Goal: Task Accomplishment & Management: Manage account settings

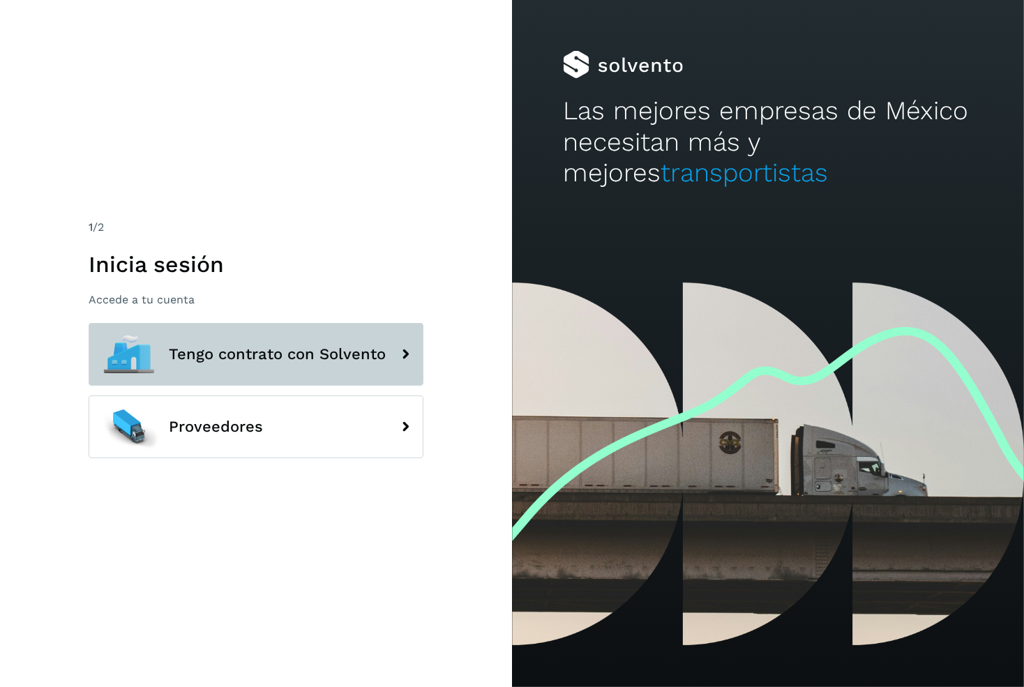
click at [272, 334] on button "Tengo contrato con Solvento" at bounding box center [256, 354] width 335 height 63
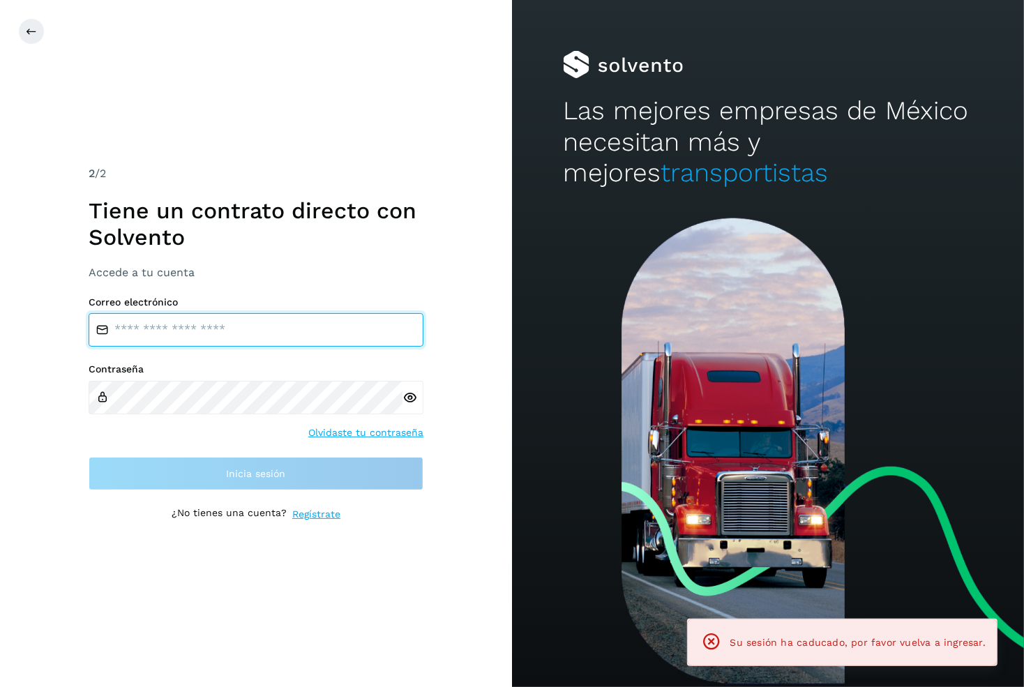
type input "**********"
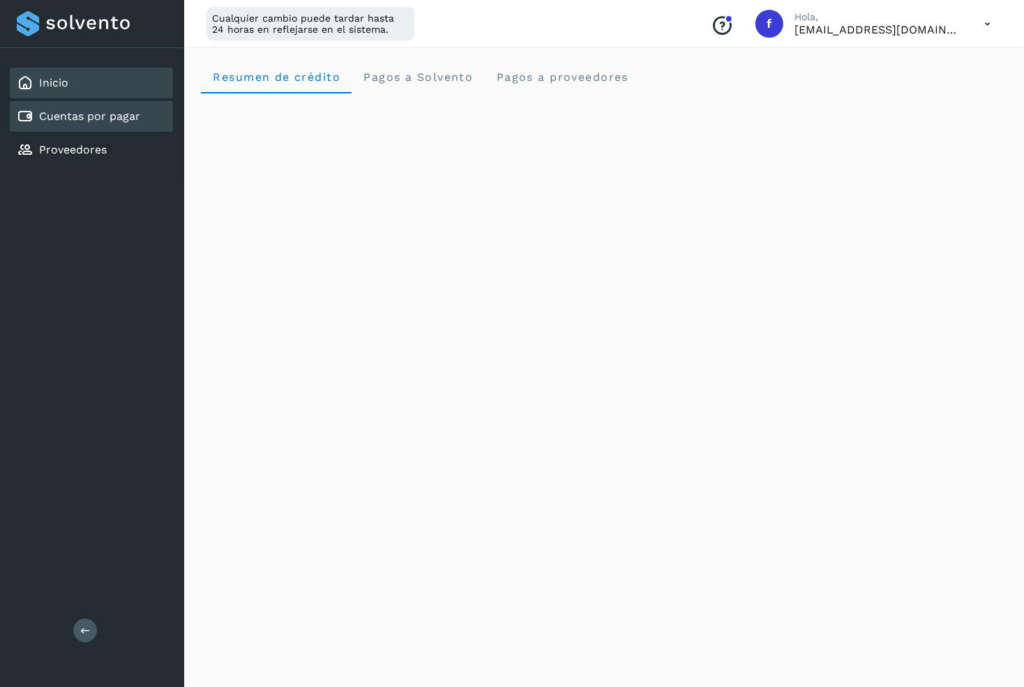
click at [118, 120] on link "Cuentas por pagar" at bounding box center [89, 115] width 101 height 13
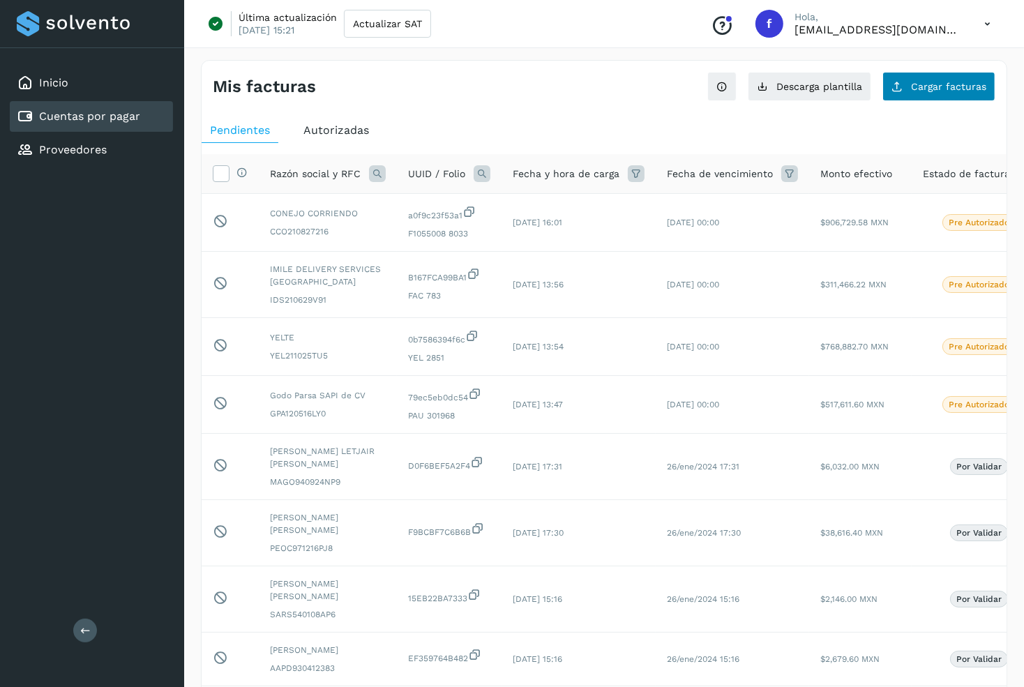
click at [929, 89] on span "Cargar facturas" at bounding box center [948, 87] width 75 height 10
click at [805, 93] on button "Descarga plantilla" at bounding box center [809, 86] width 123 height 29
click at [333, 136] on span "Autorizadas" at bounding box center [336, 129] width 66 height 13
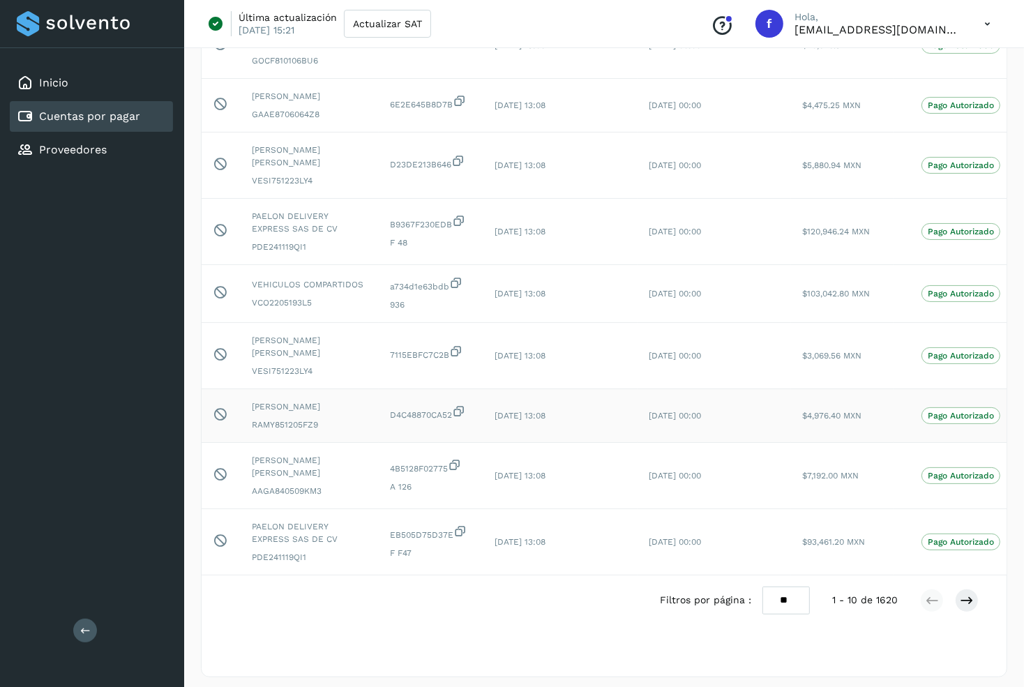
scroll to position [239, 0]
click at [960, 594] on icon at bounding box center [967, 601] width 14 height 14
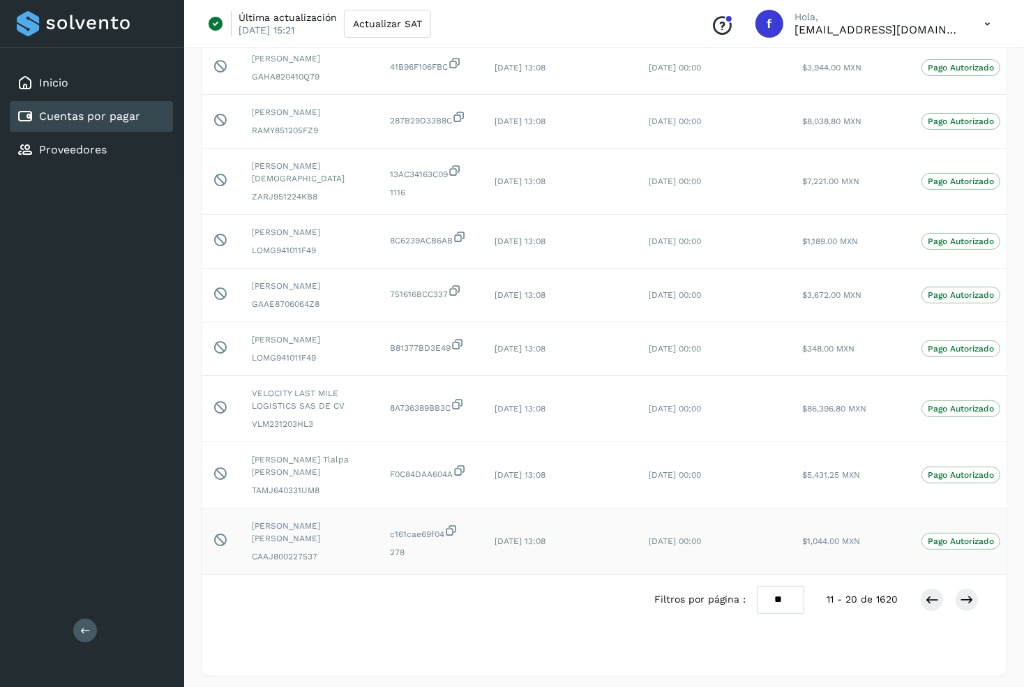
scroll to position [218, 0]
click at [960, 594] on icon at bounding box center [967, 601] width 14 height 14
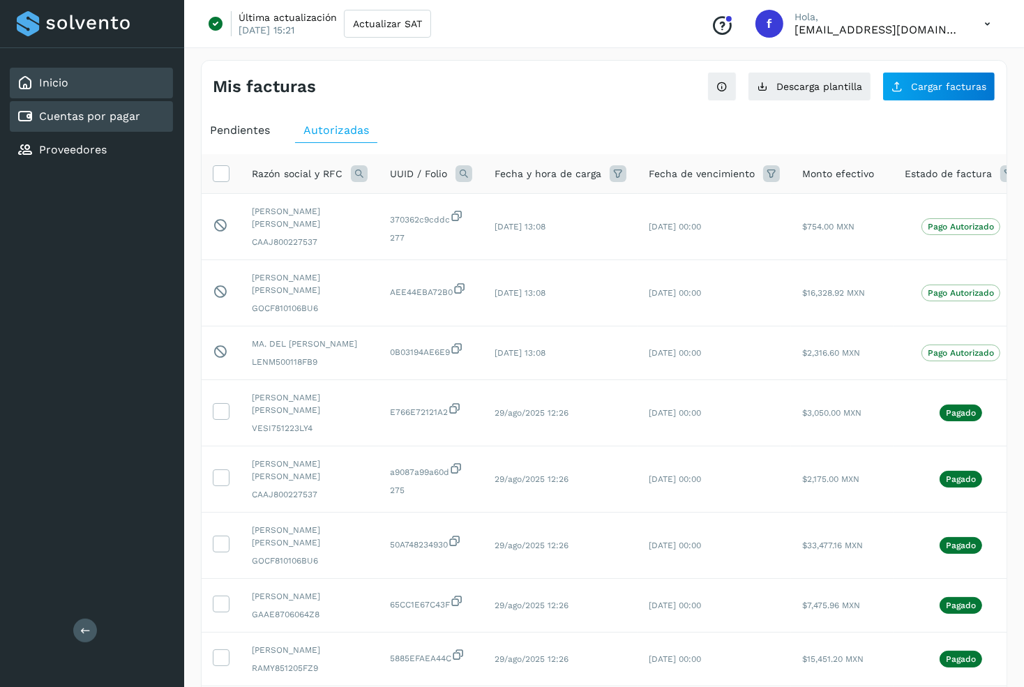
click at [128, 84] on div "Inicio" at bounding box center [91, 83] width 163 height 31
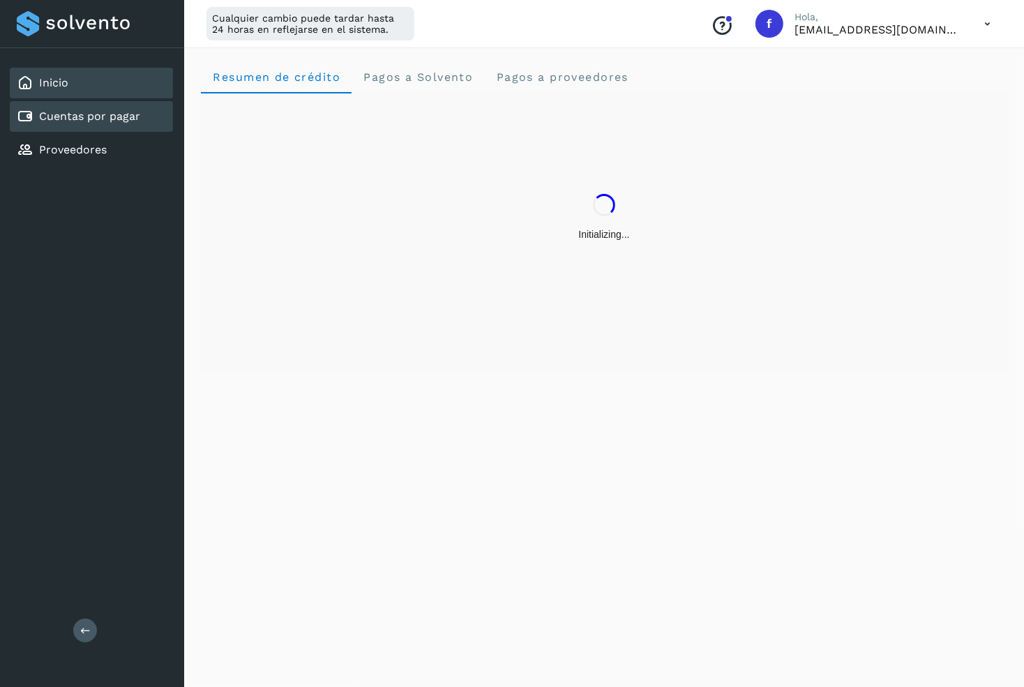
click at [115, 117] on link "Cuentas por pagar" at bounding box center [89, 115] width 101 height 13
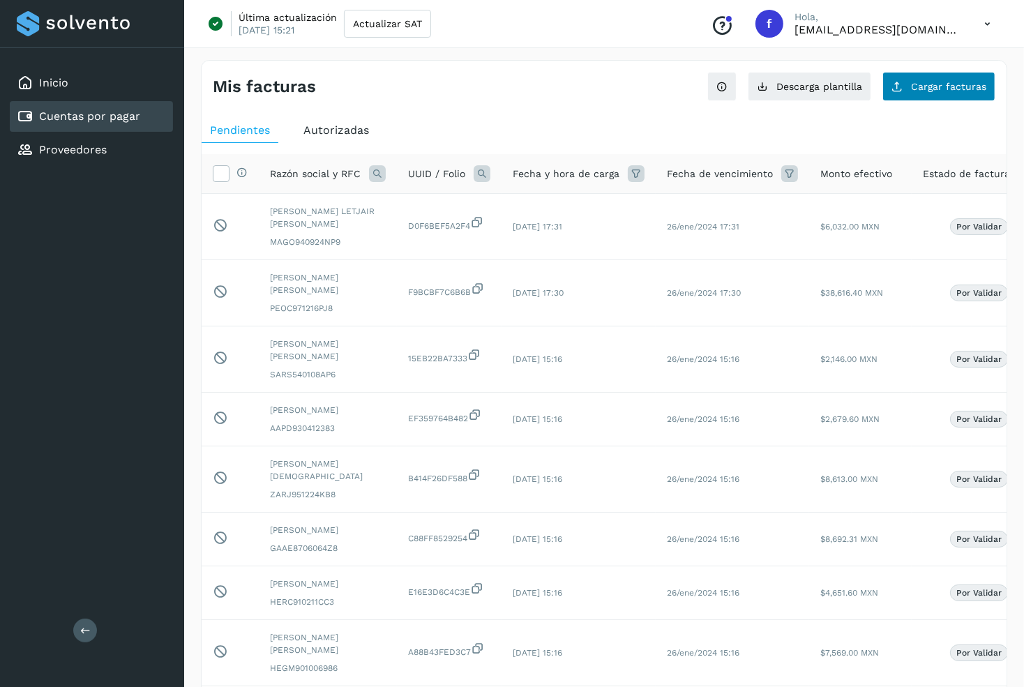
click at [901, 85] on icon at bounding box center [896, 86] width 11 height 11
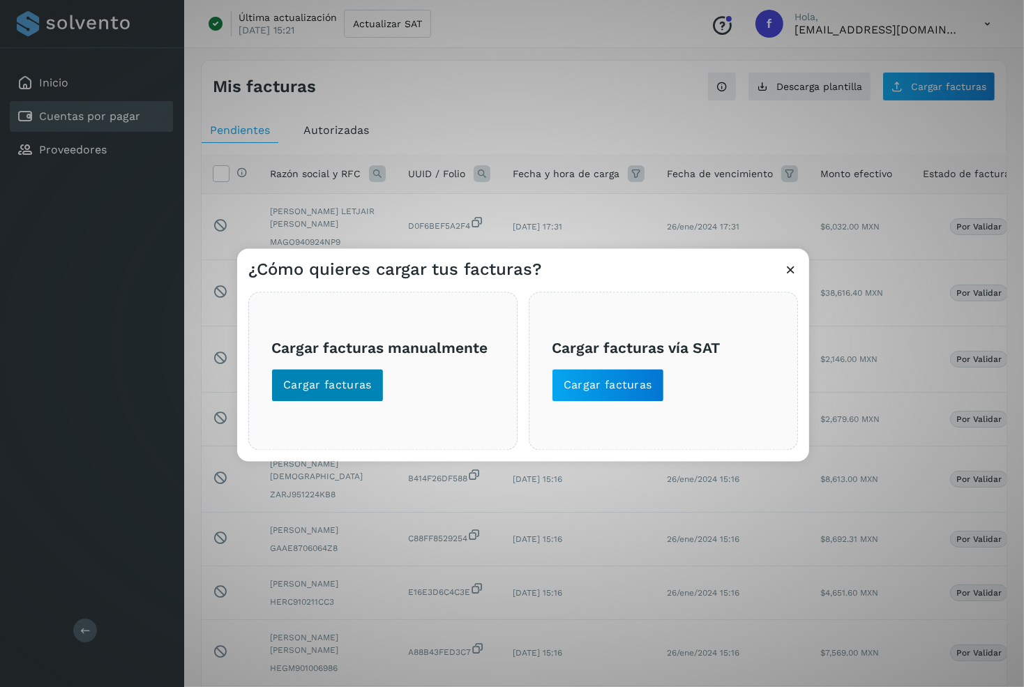
click at [340, 387] on span "Cargar facturas" at bounding box center [327, 384] width 89 height 15
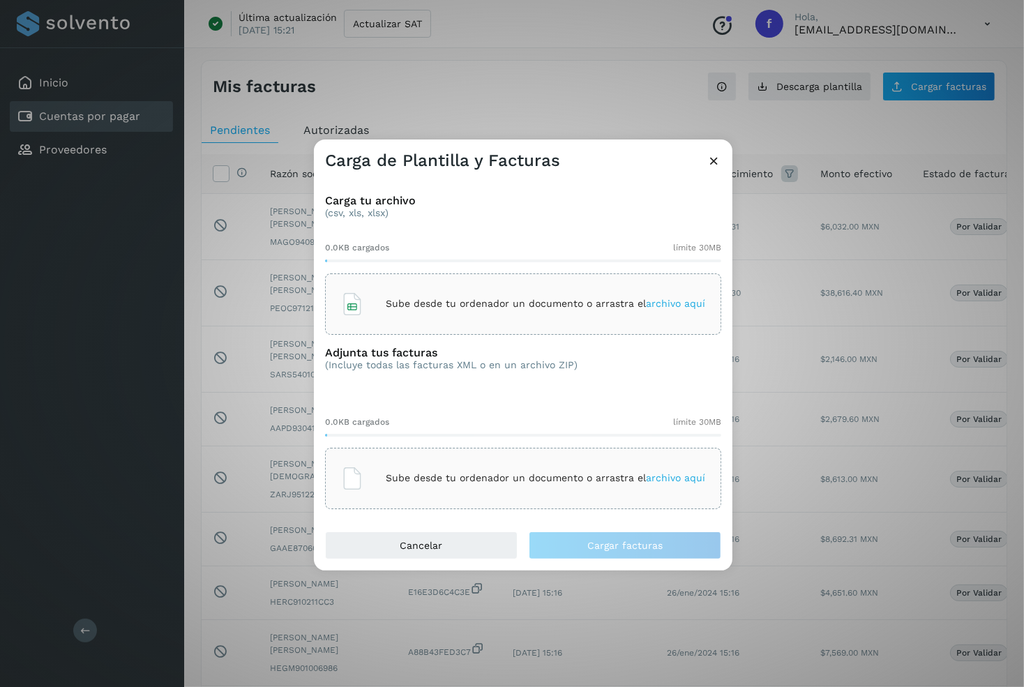
click at [390, 309] on p "Sube desde tu ordenador un documento o arrastra el archivo aquí" at bounding box center [545, 304] width 319 height 12
click at [477, 452] on div "Sube desde tu ordenador un documento o arrastra el archivo aquí" at bounding box center [523, 478] width 396 height 61
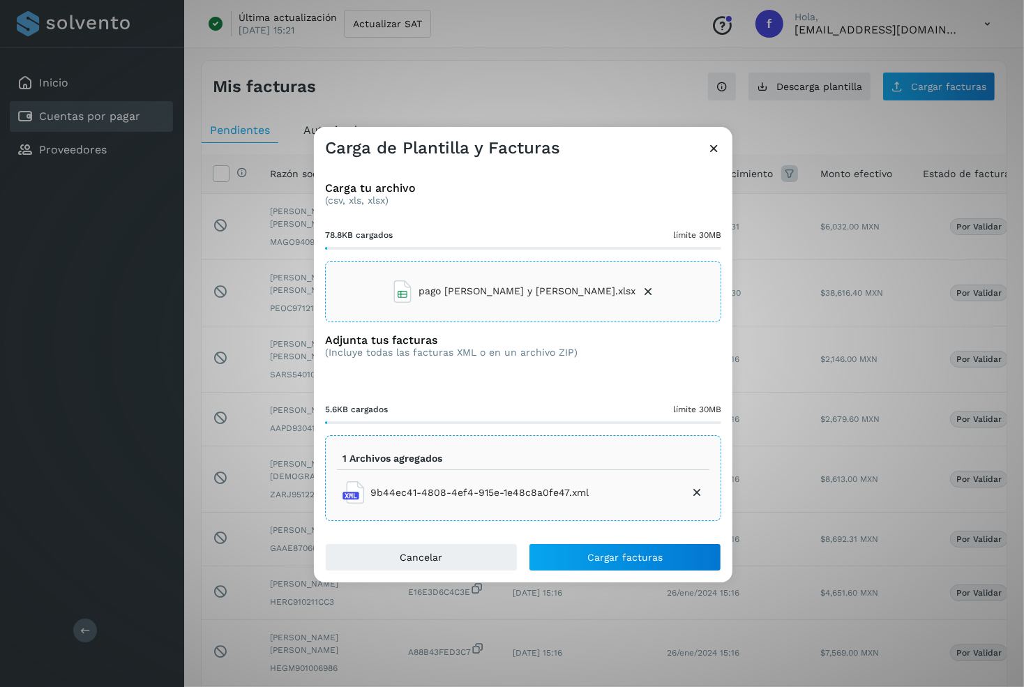
click at [695, 489] on icon at bounding box center [697, 492] width 14 height 14
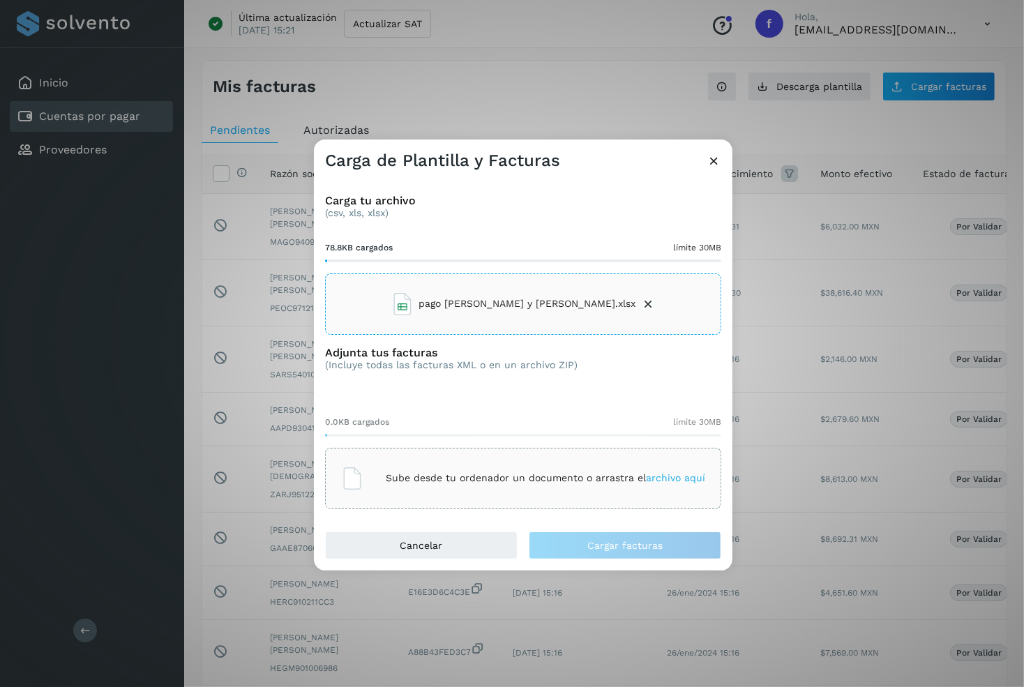
click at [533, 472] on p "Sube desde tu ordenador un documento o arrastra el archivo aquí" at bounding box center [545, 478] width 319 height 12
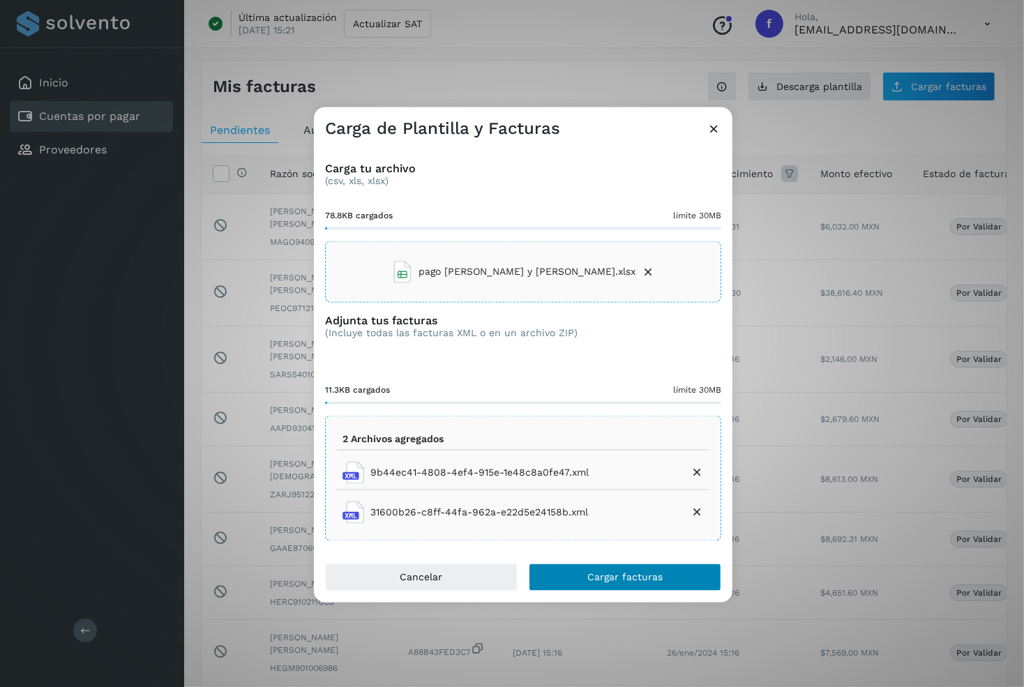
click at [667, 570] on button "Cargar facturas" at bounding box center [625, 577] width 192 height 28
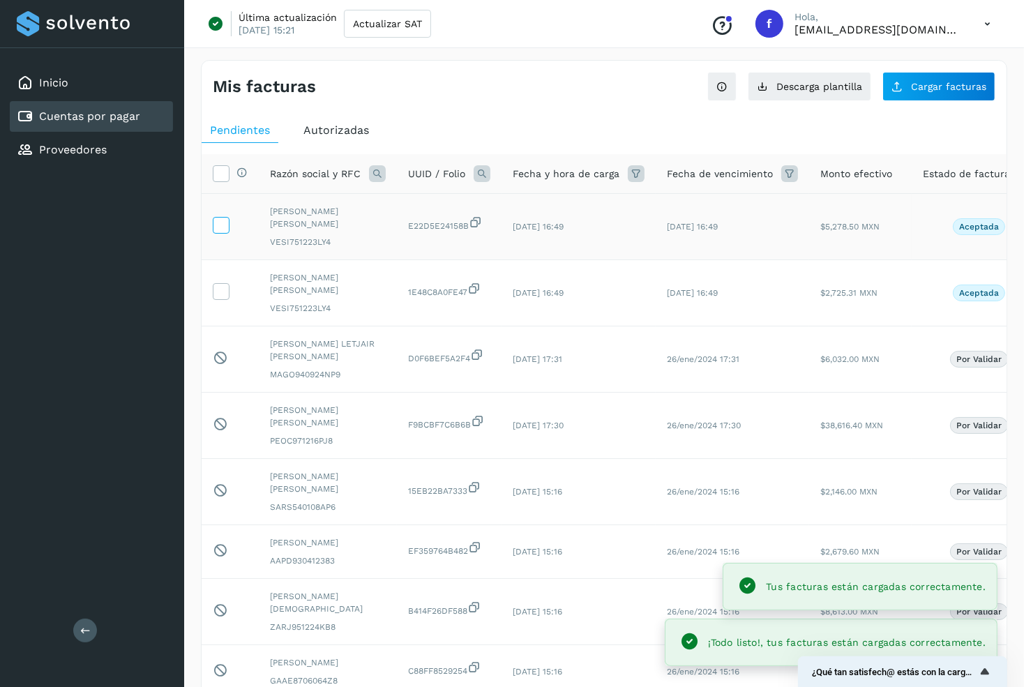
click at [215, 228] on icon at bounding box center [220, 224] width 15 height 15
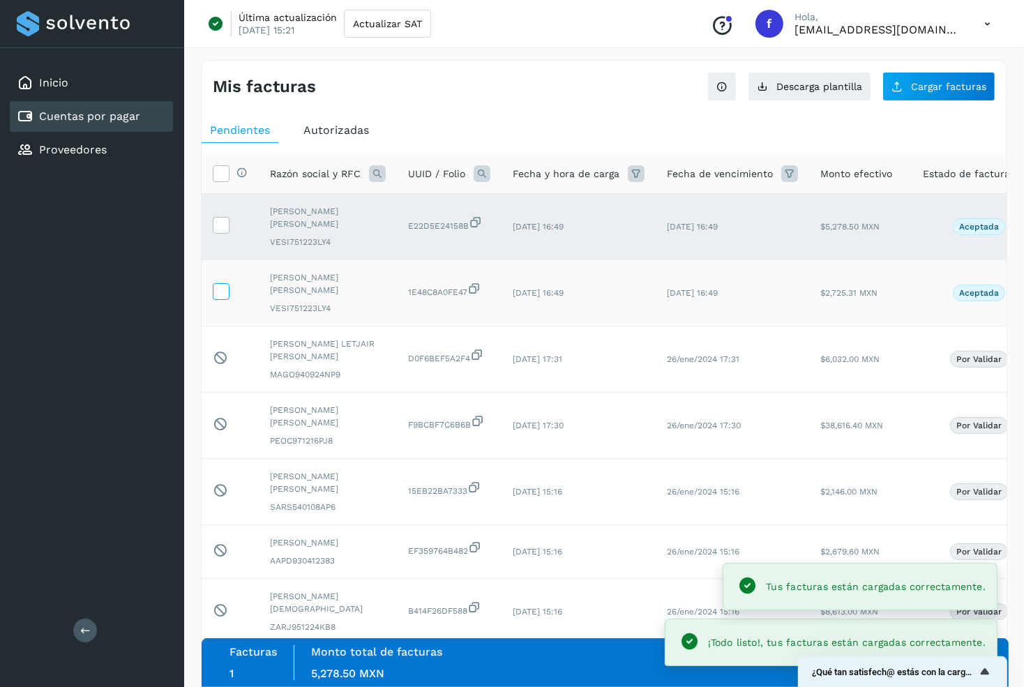
click at [224, 286] on icon at bounding box center [220, 290] width 15 height 15
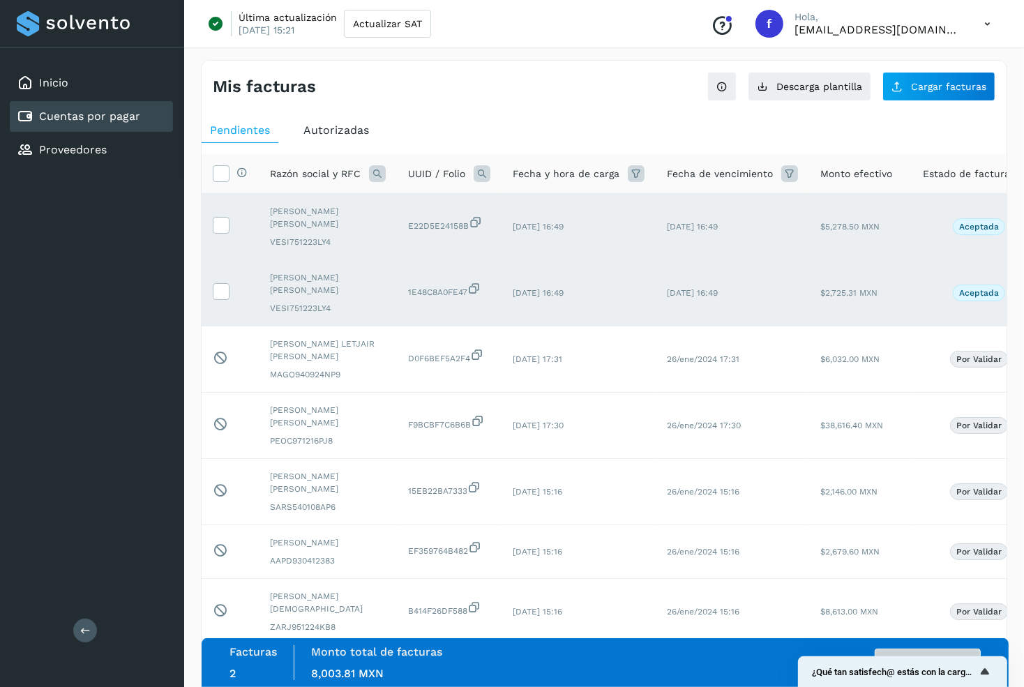
click at [911, 653] on button "Autorizar facturas" at bounding box center [928, 663] width 106 height 28
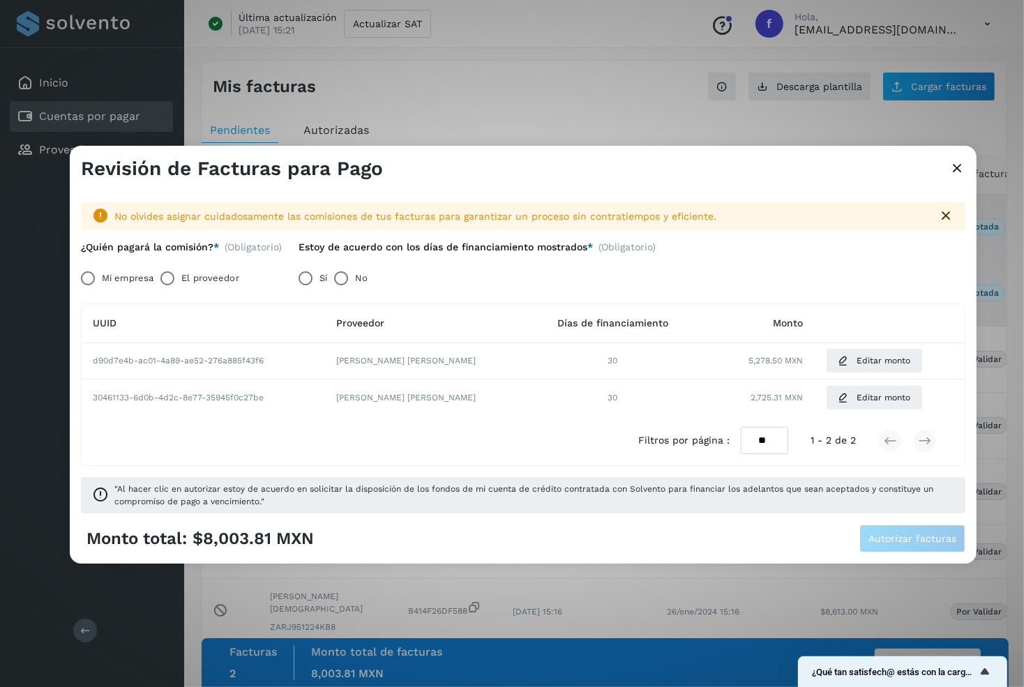
click at [135, 280] on label "Mi empresa" at bounding box center [128, 278] width 52 height 28
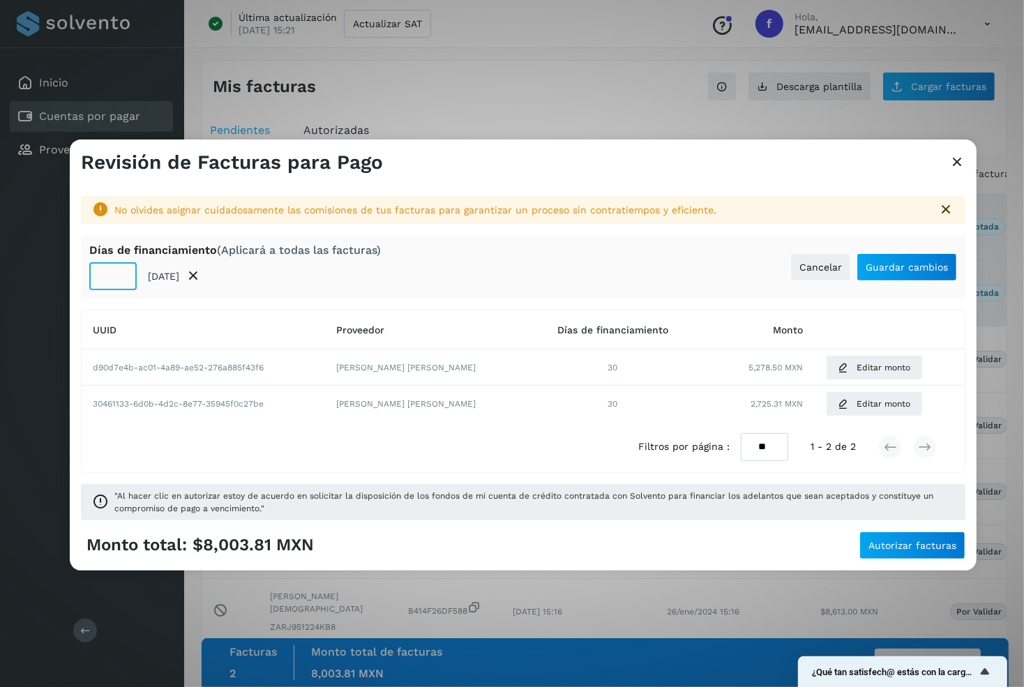
click at [107, 275] on input "**" at bounding box center [112, 276] width 47 height 28
type input "**"
click at [908, 272] on span "Guardar cambios" at bounding box center [906, 267] width 82 height 10
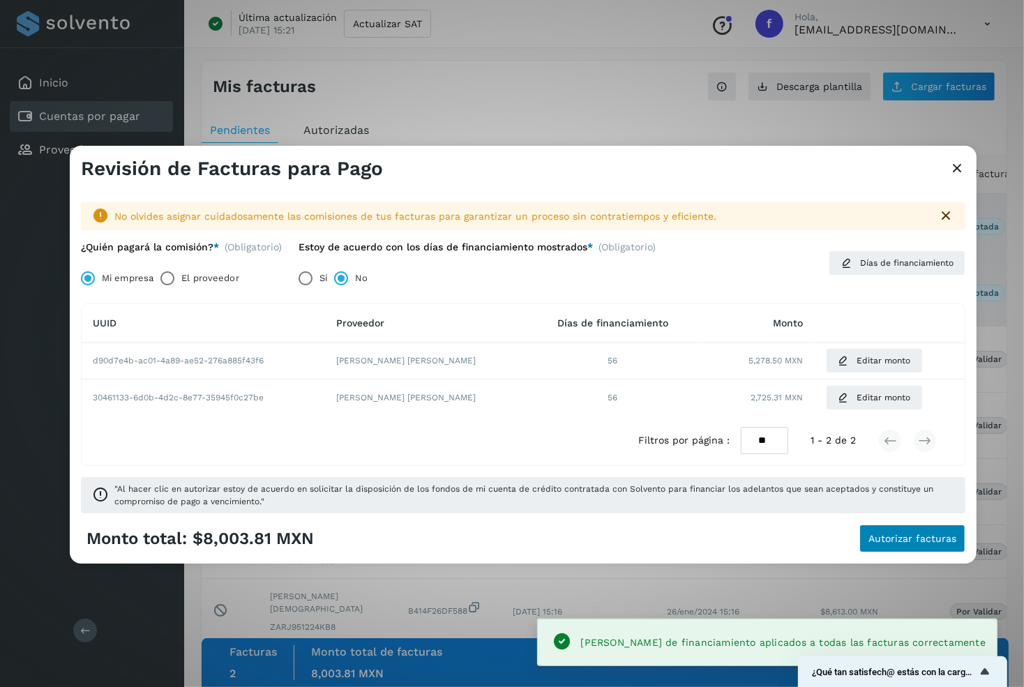
click at [899, 529] on button "Autorizar facturas" at bounding box center [912, 538] width 106 height 28
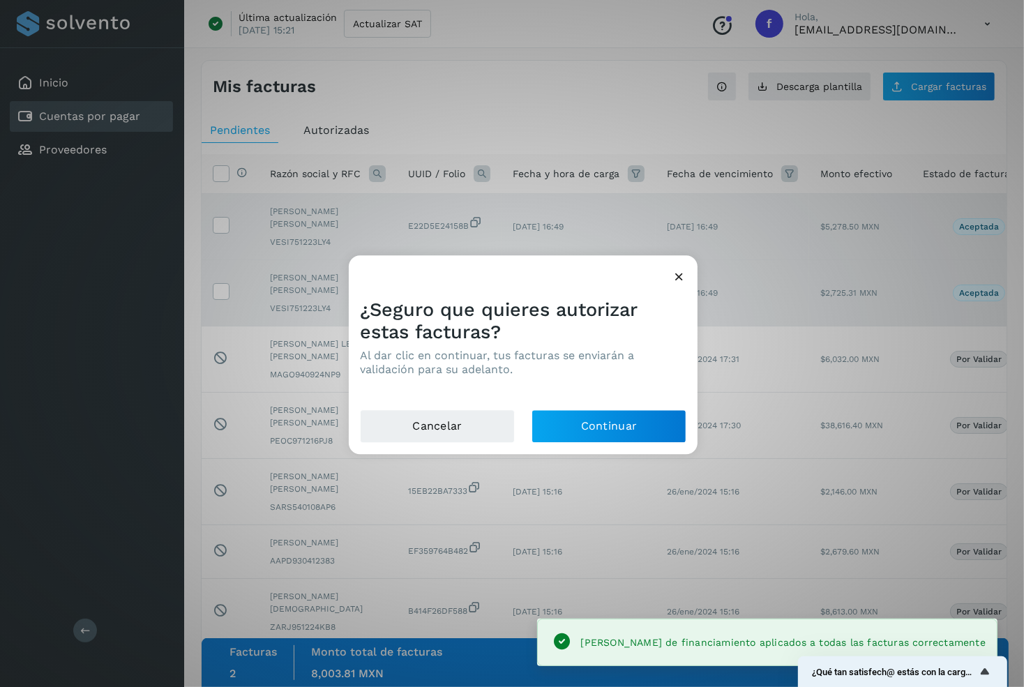
click at [637, 407] on div "¿Seguro que quieres autorizar estas facturas? Al dar clic en continuar, tus fac…" at bounding box center [523, 348] width 349 height 122
click at [637, 421] on button "Continuar" at bounding box center [608, 425] width 155 height 33
